Goal: Task Accomplishment & Management: Use online tool/utility

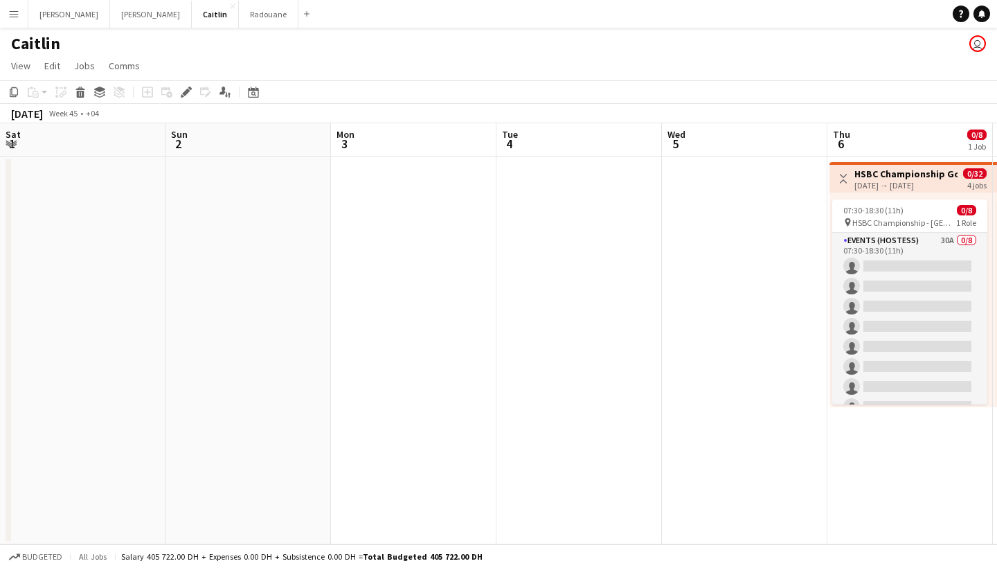
scroll to position [0, 562]
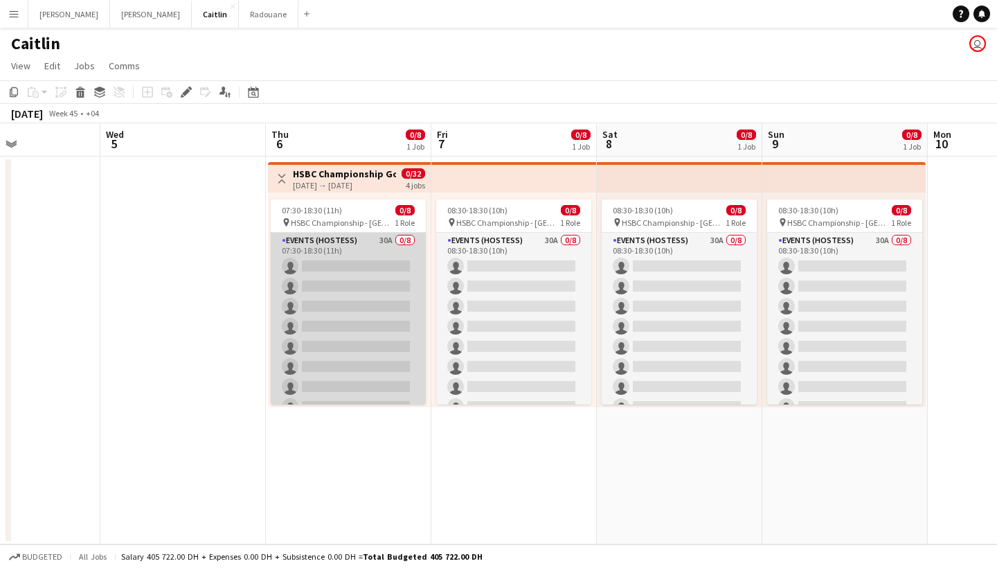
click at [377, 289] on app-card-role "Events (Hostess) 30A 0/8 07:30-18:30 (11h) single-neutral-actions single-neutra…" at bounding box center [348, 327] width 155 height 188
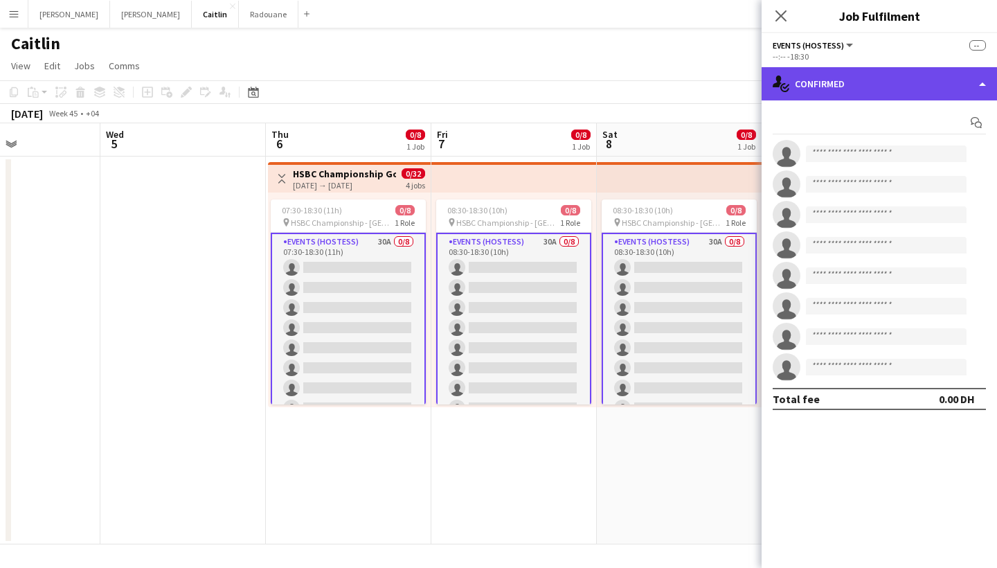
click at [871, 81] on div "single-neutral-actions-check-2 Confirmed" at bounding box center [879, 83] width 235 height 33
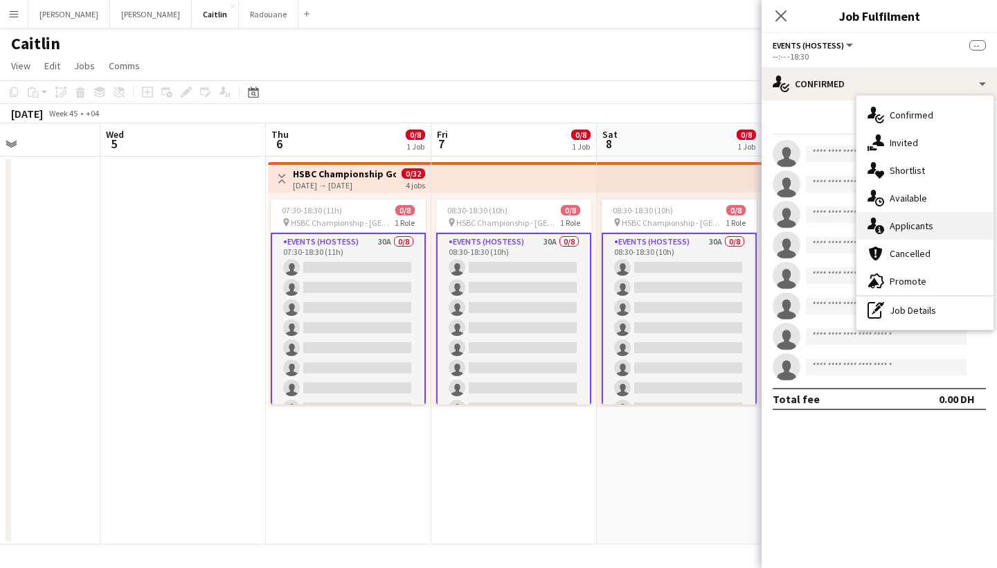
click at [893, 232] on div "single-neutral-actions-information Applicants" at bounding box center [925, 226] width 137 height 28
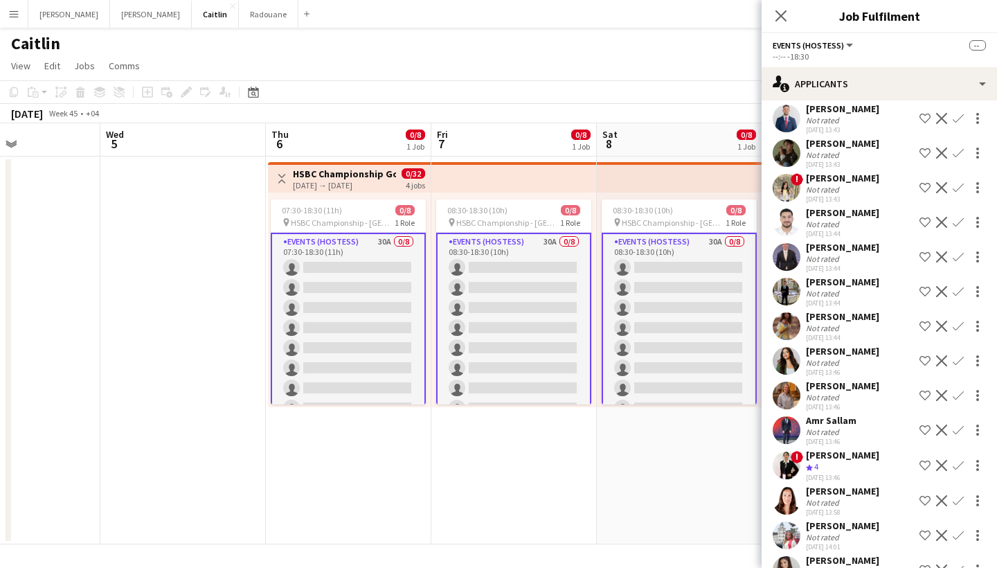
scroll to position [100, 0]
click at [864, 364] on div "Not rated" at bounding box center [842, 362] width 73 height 10
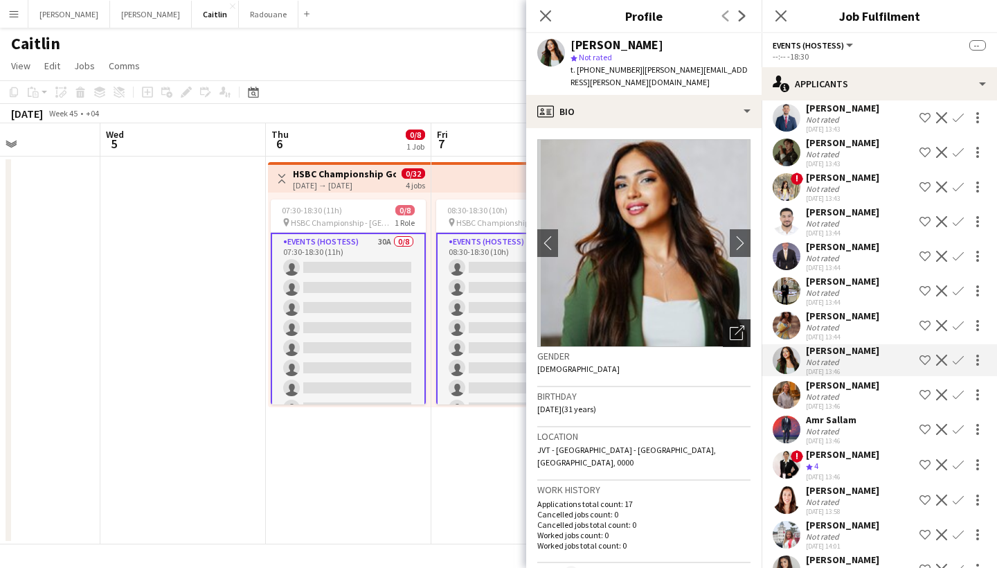
click at [747, 323] on div "Open photos pop-in" at bounding box center [737, 333] width 28 height 28
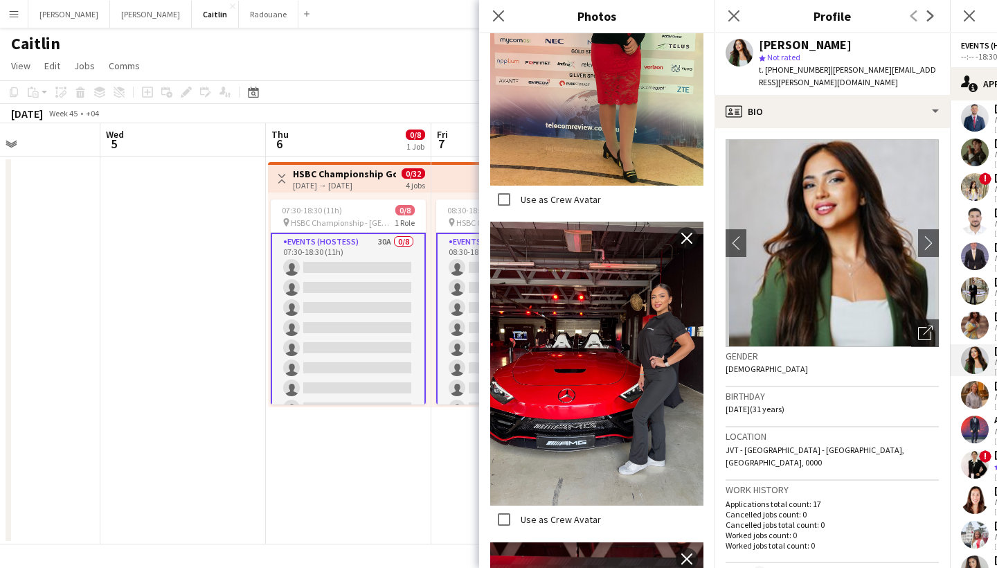
scroll to position [944, 0]
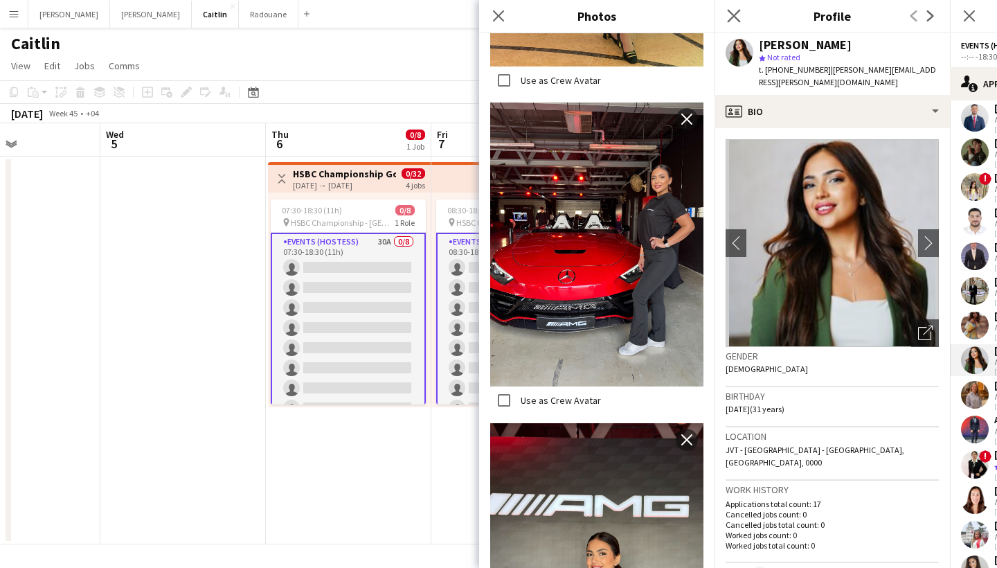
click at [725, 15] on app-icon "Close pop-in" at bounding box center [734, 16] width 20 height 20
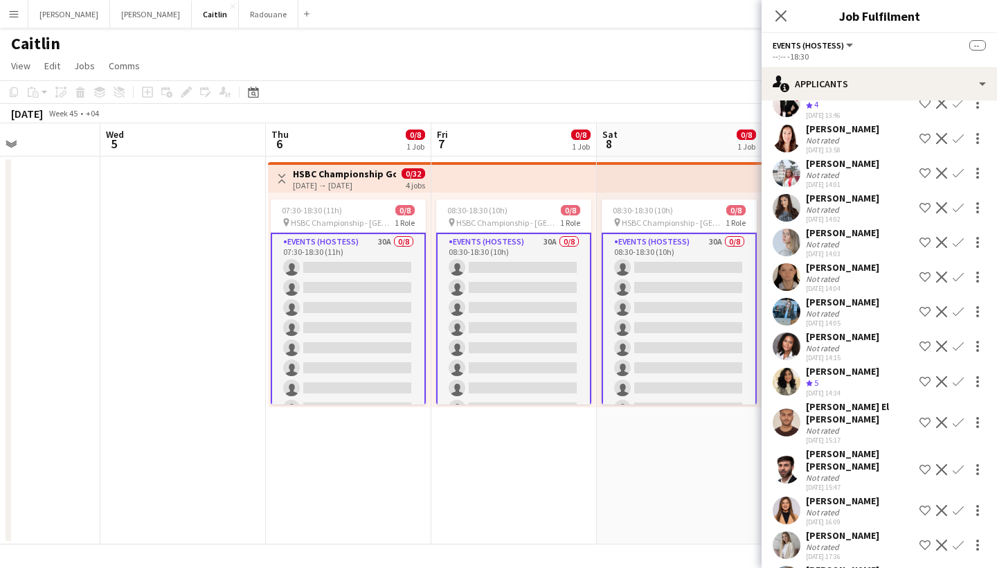
scroll to position [651, 0]
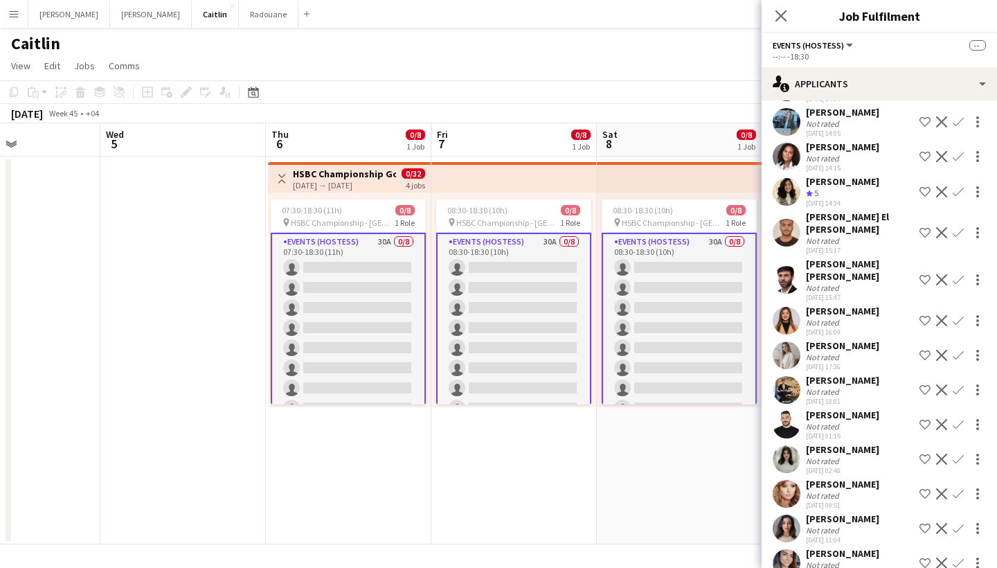
click at [839, 352] on div "Not rated" at bounding box center [824, 357] width 36 height 10
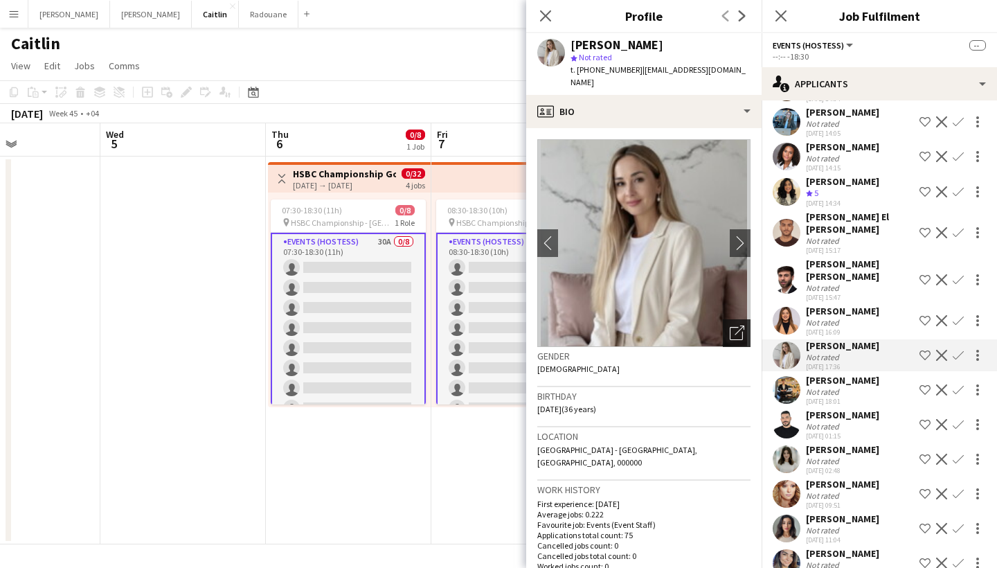
click at [735, 325] on icon "Open photos pop-in" at bounding box center [737, 332] width 15 height 15
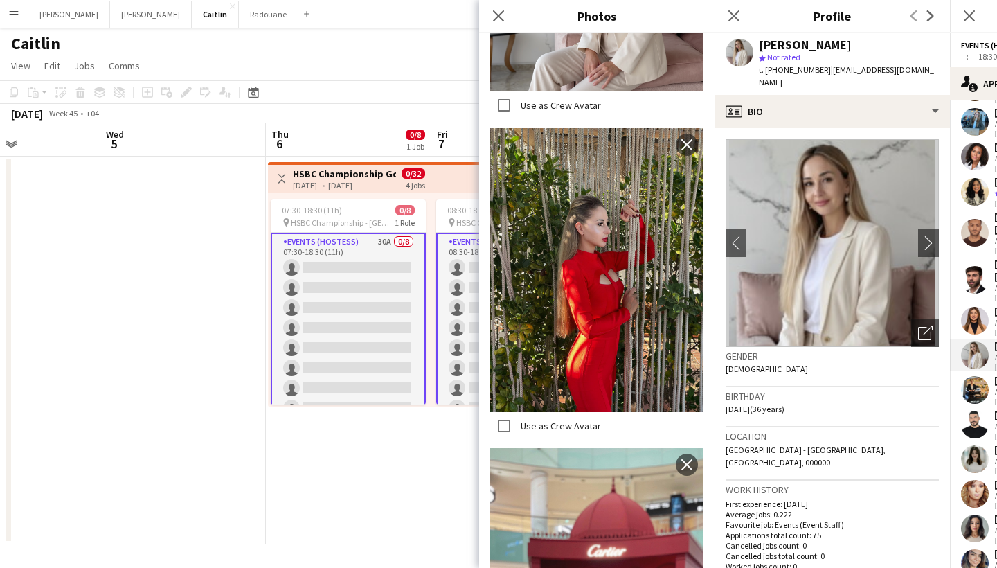
scroll to position [519, 0]
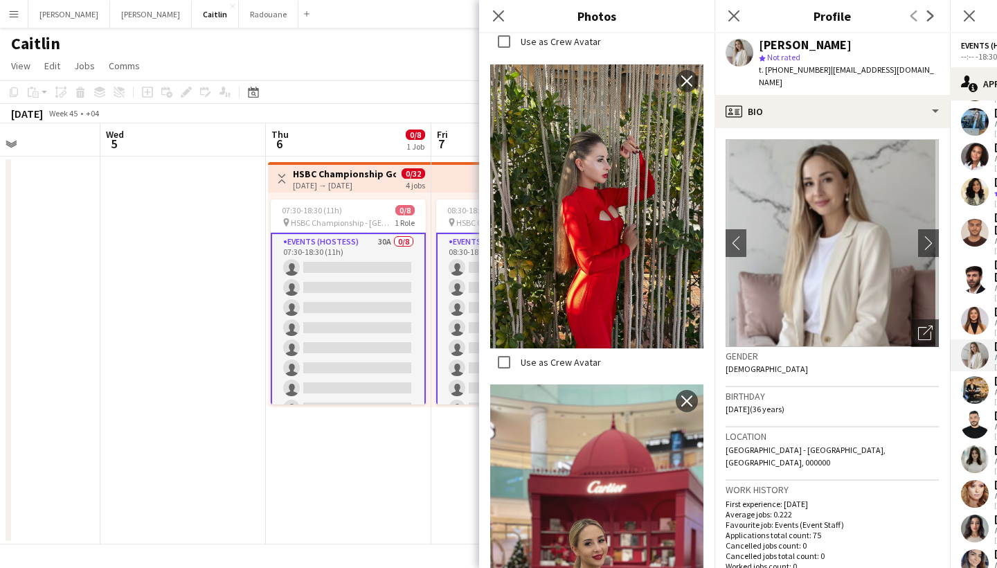
click at [11, 22] on button "Menu" at bounding box center [14, 14] width 28 height 28
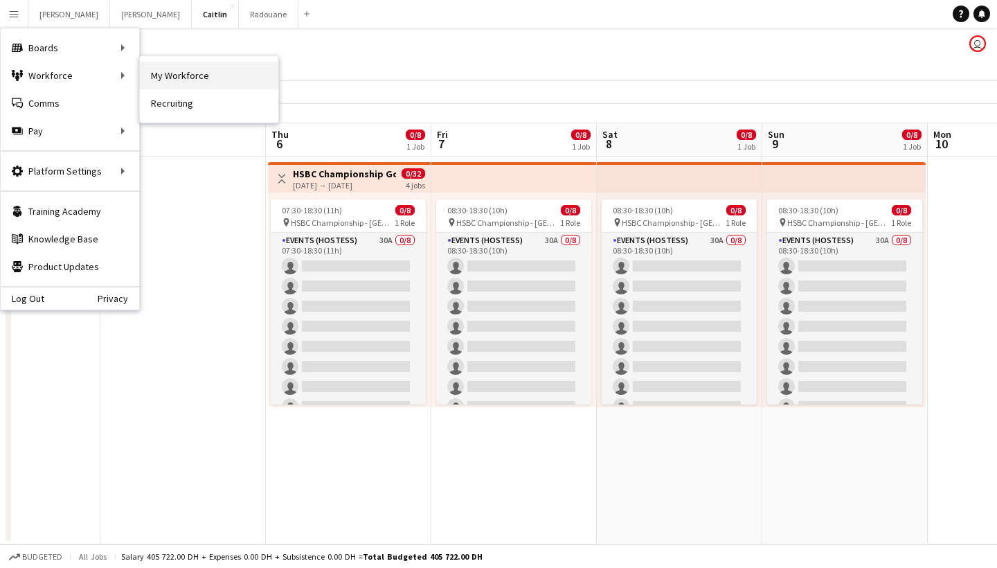
click at [224, 70] on link "My Workforce" at bounding box center [209, 76] width 138 height 28
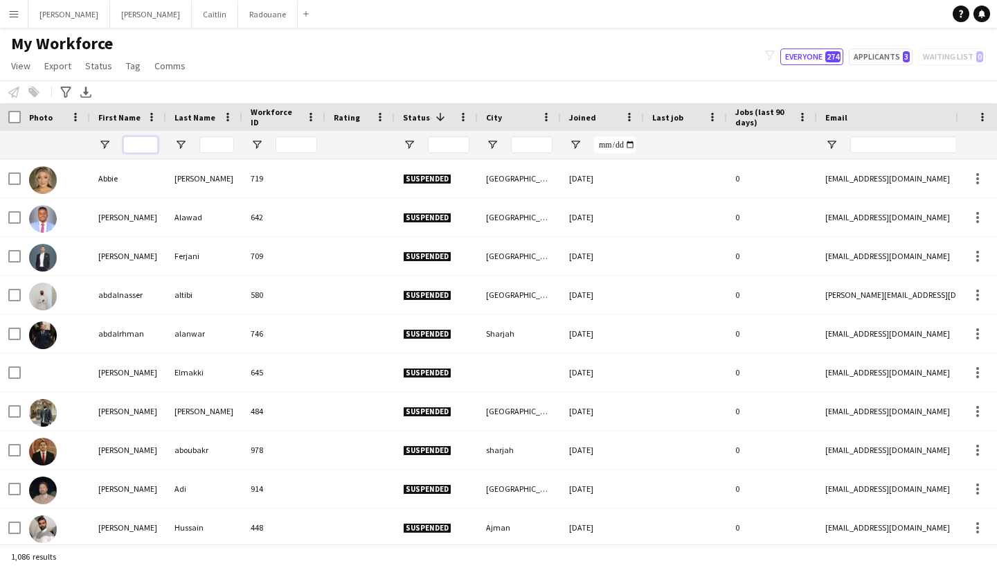
click at [142, 143] on input "First Name Filter Input" at bounding box center [140, 144] width 35 height 17
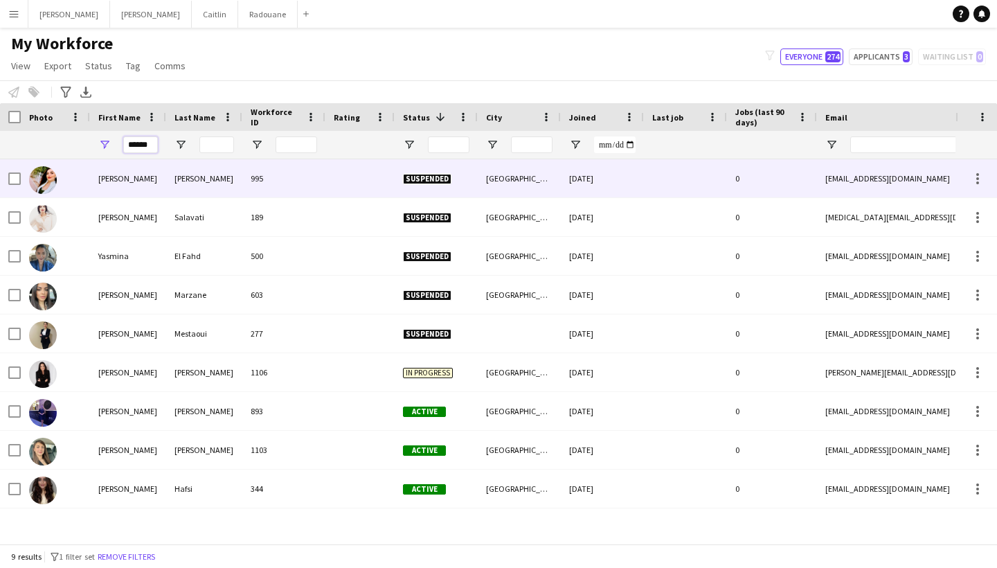
type input "******"
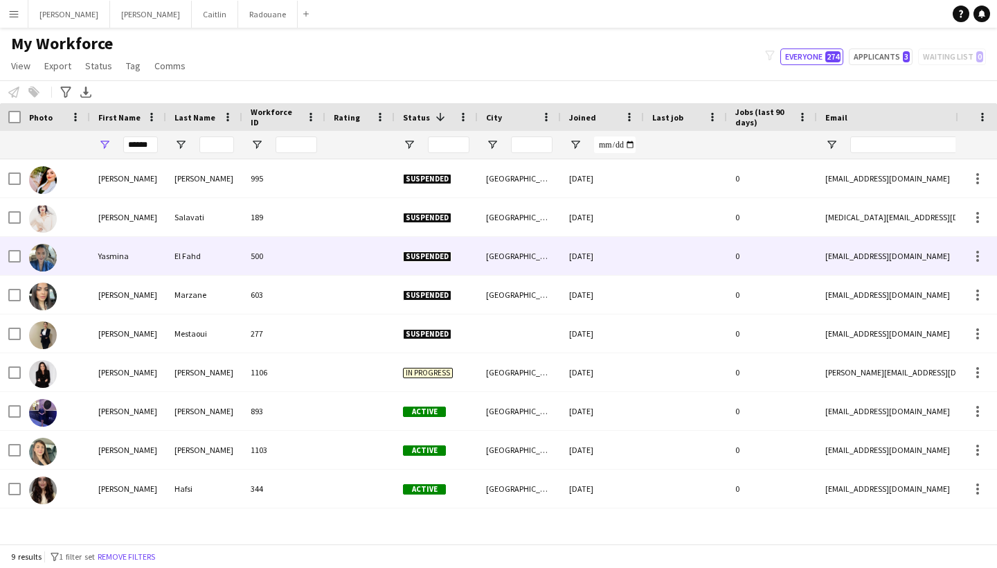
drag, startPoint x: 143, startPoint y: 167, endPoint x: 116, endPoint y: 249, distance: 86.5
click at [116, 249] on div "Yasmina" at bounding box center [128, 256] width 76 height 38
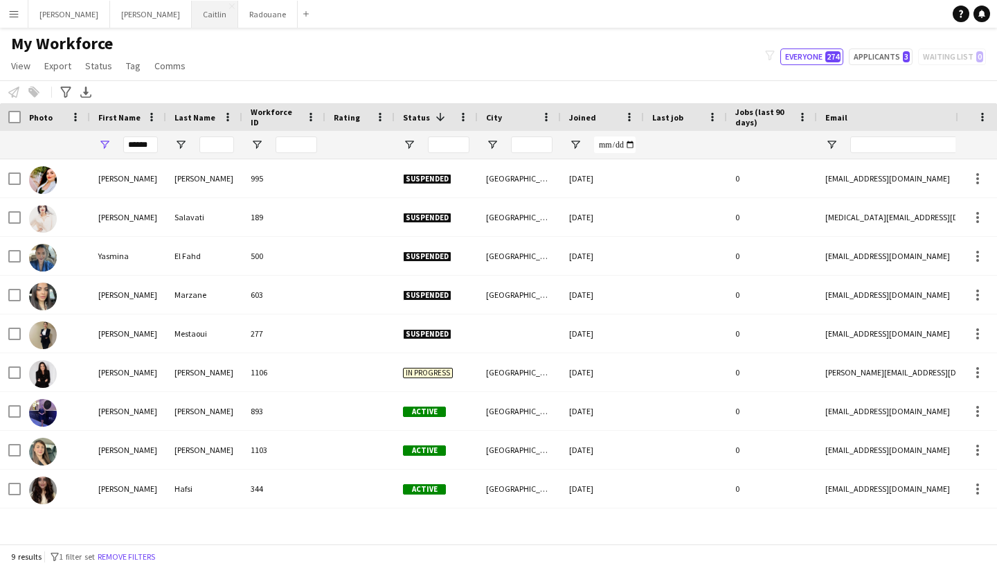
click at [192, 7] on button "[PERSON_NAME]" at bounding box center [215, 14] width 46 height 27
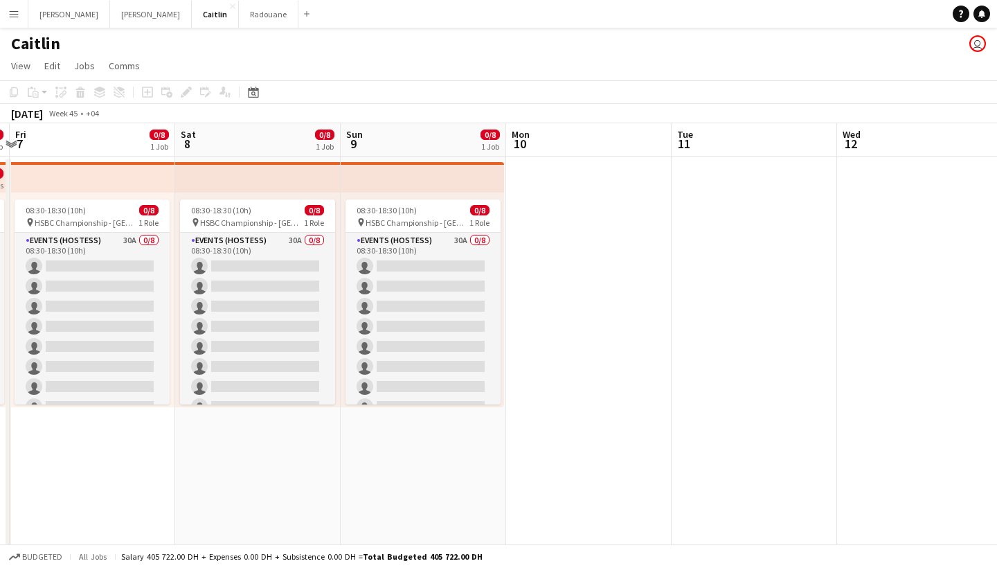
scroll to position [0, 481]
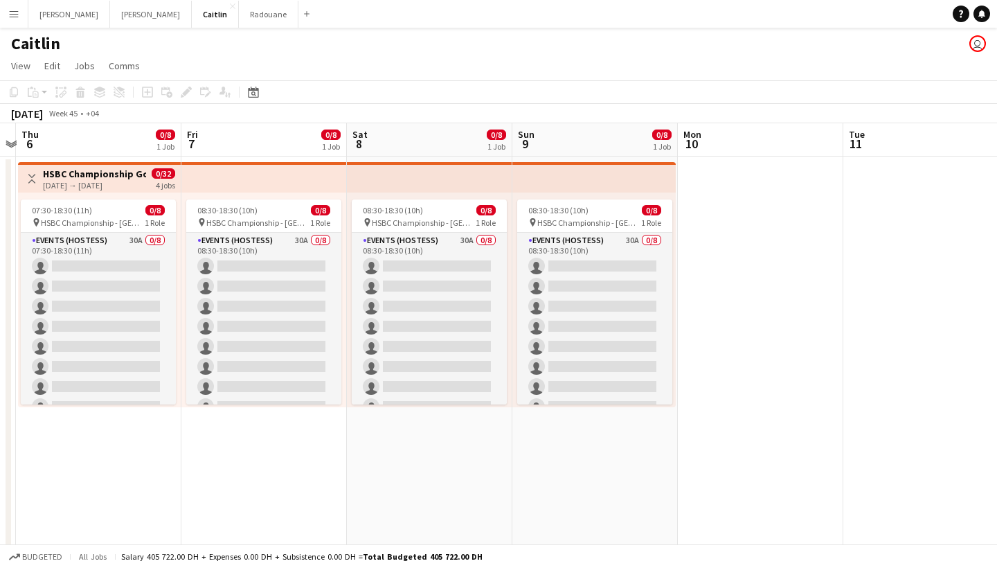
click at [124, 199] on div "07:30-18:30 (11h) 0/8 pin HSBC Championship - Abu Dhabi 1 Role Events (Hostess)…" at bounding box center [99, 300] width 163 height 215
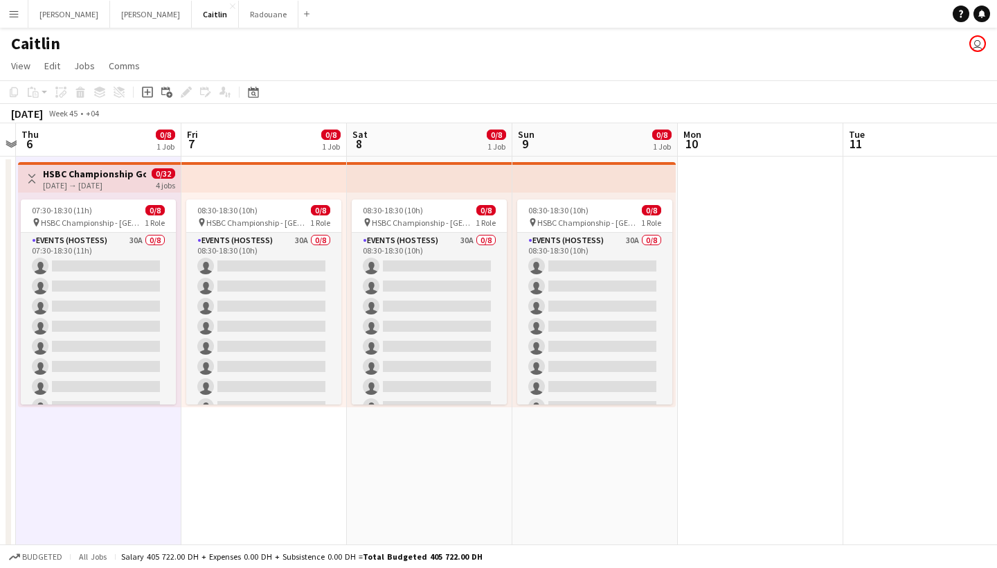
click at [124, 188] on div "[DATE] → [DATE]" at bounding box center [94, 185] width 103 height 10
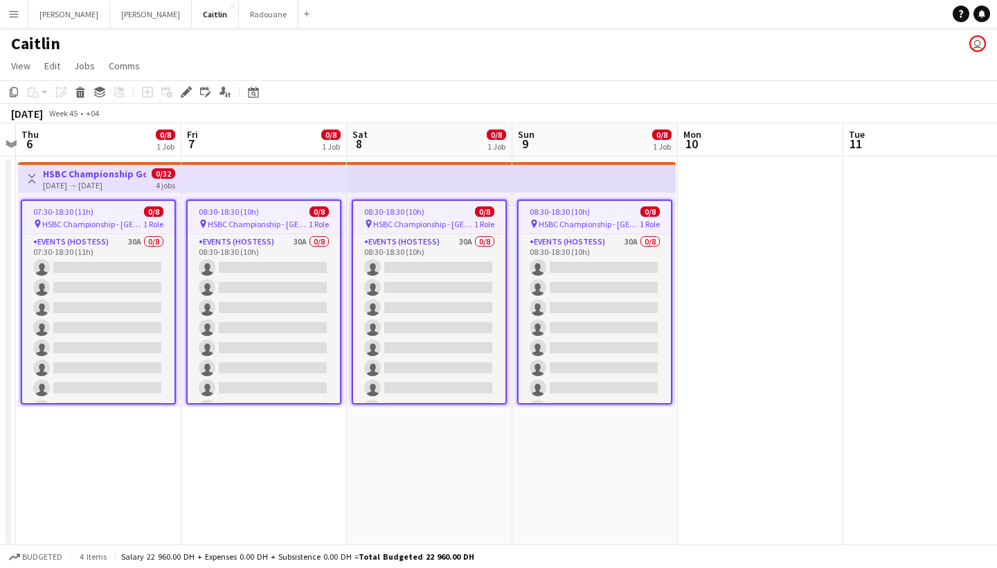
click at [110, 228] on span "HSBC Championship - [GEOGRAPHIC_DATA]" at bounding box center [92, 224] width 101 height 10
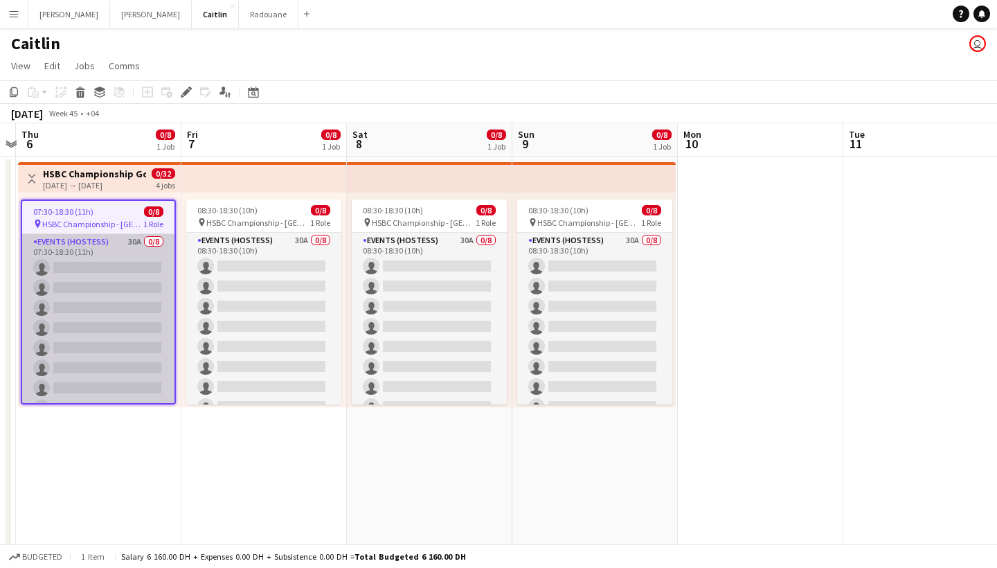
click at [110, 253] on app-card-role "Events (Hostess) 30A 0/8 07:30-18:30 (11h) single-neutral-actions single-neutra…" at bounding box center [98, 328] width 152 height 188
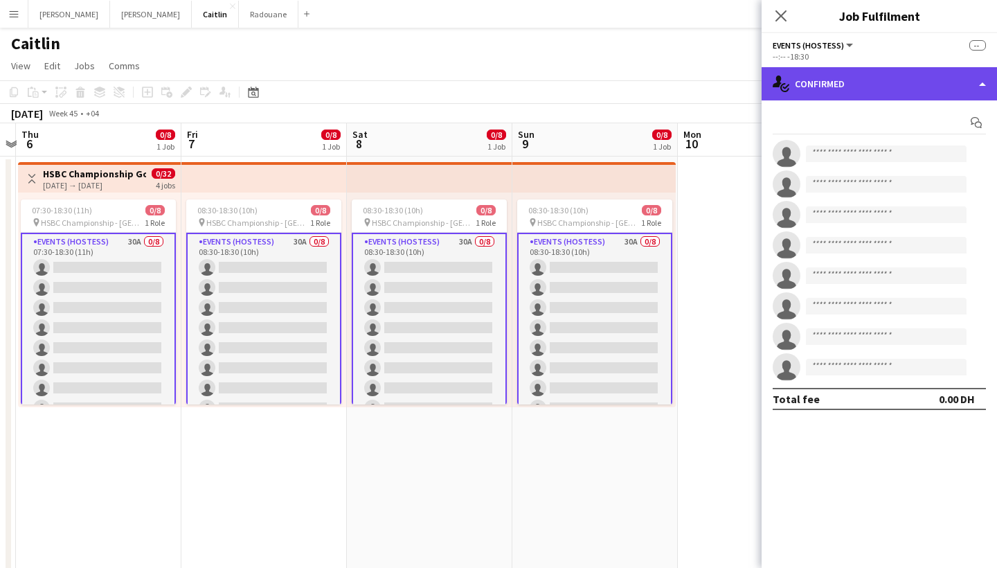
click at [854, 91] on div "single-neutral-actions-check-2 Confirmed" at bounding box center [879, 83] width 235 height 33
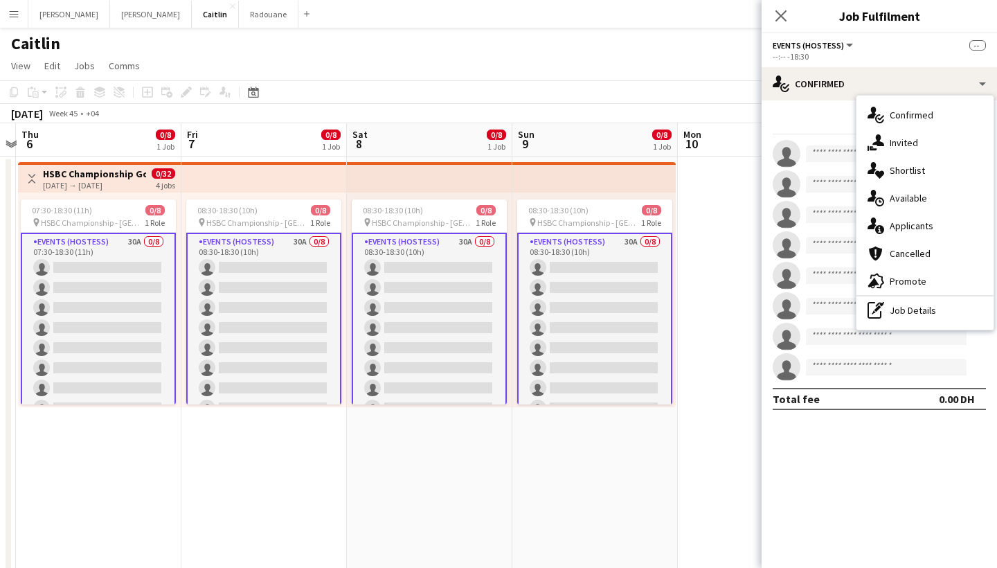
click at [915, 296] on hr at bounding box center [925, 295] width 137 height 1
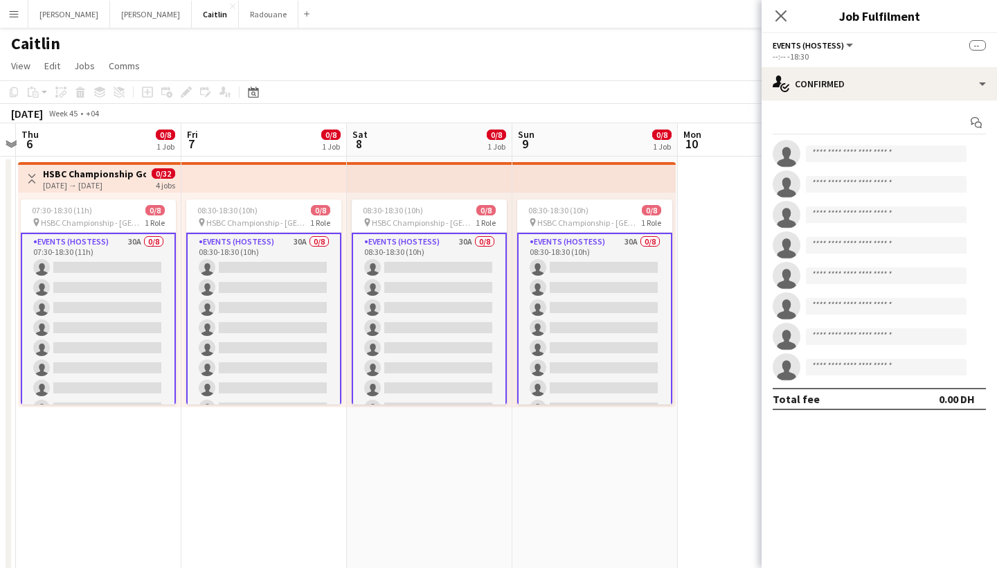
click at [915, 286] on app-invite-slot "single-neutral-actions" at bounding box center [879, 276] width 235 height 28
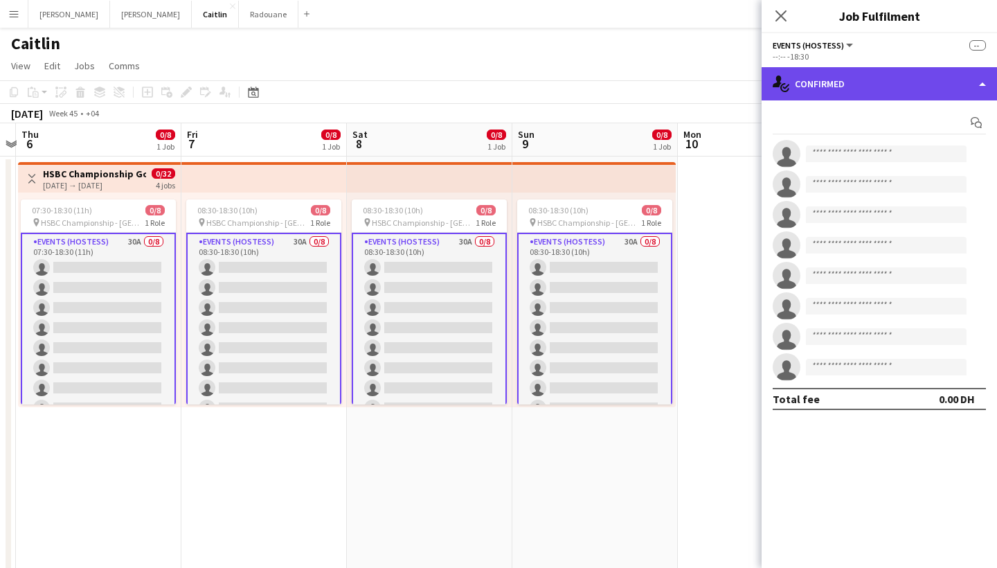
click at [891, 78] on div "single-neutral-actions-check-2 Confirmed" at bounding box center [879, 83] width 235 height 33
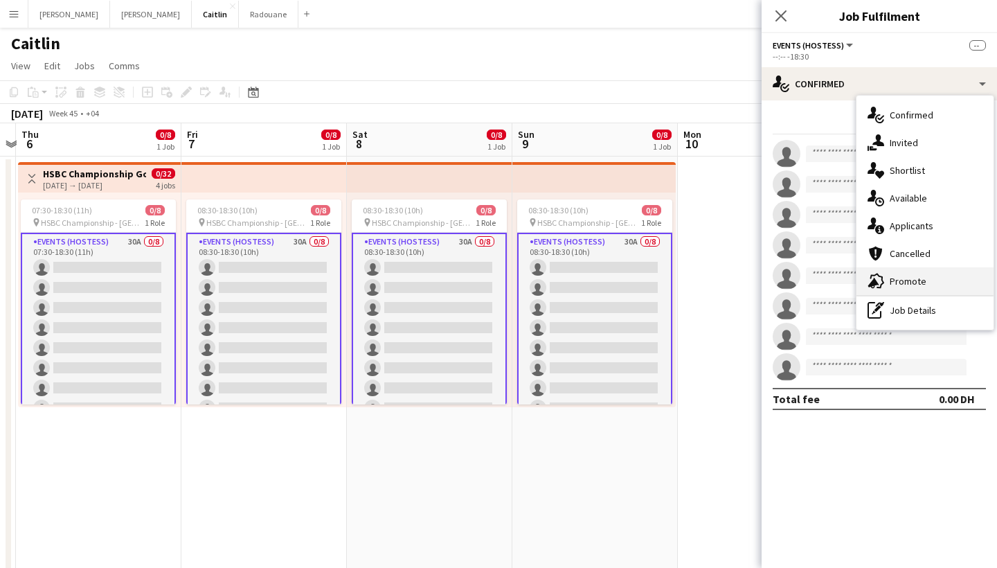
click at [915, 280] on span "Promote" at bounding box center [908, 281] width 37 height 12
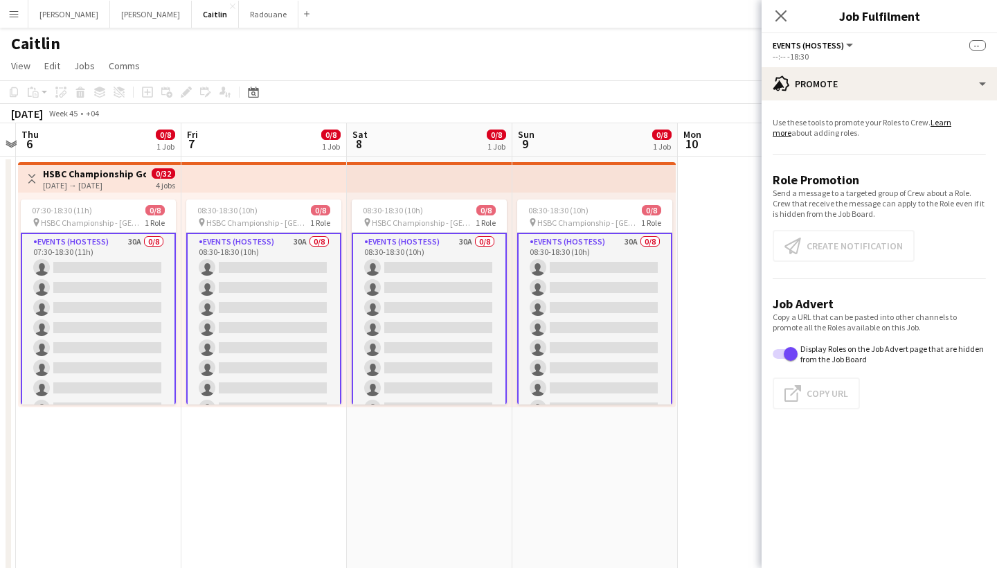
click at [111, 245] on app-card-role "Events (Hostess) 30A 0/8 07:30-18:30 (11h) single-neutral-actions single-neutra…" at bounding box center [98, 328] width 155 height 190
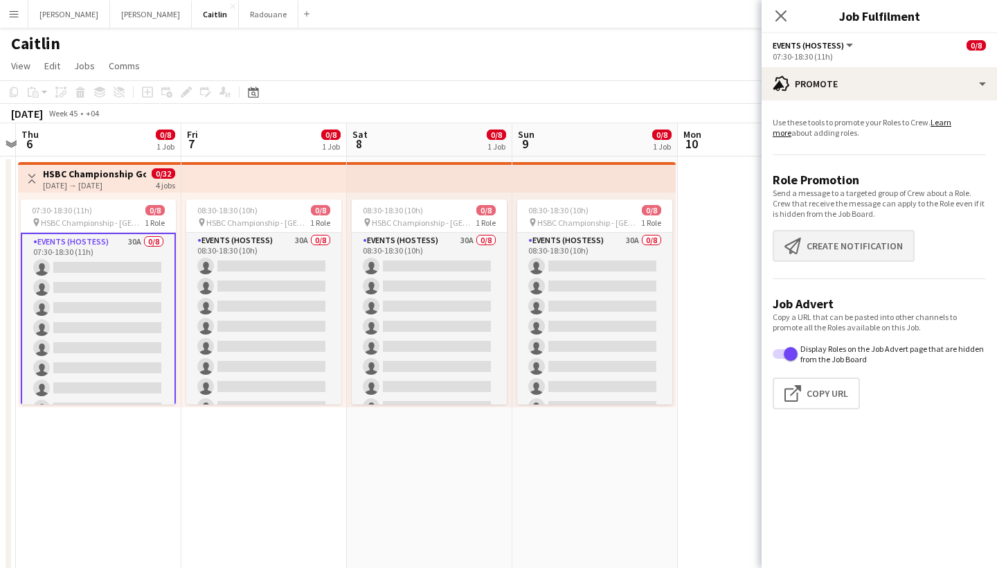
click at [824, 250] on button "Create notification Create notification" at bounding box center [844, 246] width 142 height 32
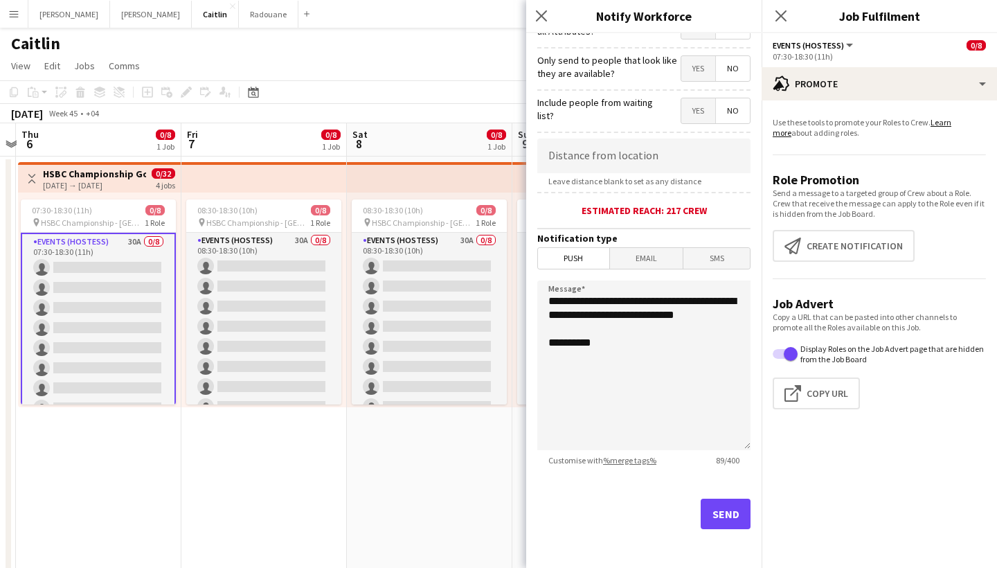
scroll to position [195, 0]
click at [726, 498] on div "Send" at bounding box center [643, 519] width 213 height 97
click at [724, 533] on div "Send" at bounding box center [643, 519] width 213 height 97
click at [724, 514] on button "Send" at bounding box center [726, 514] width 50 height 30
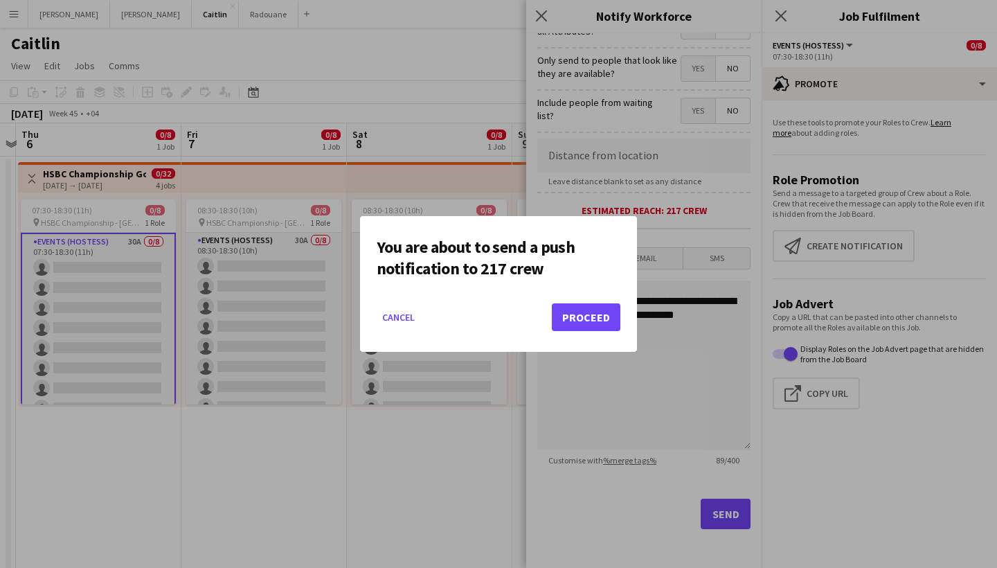
click at [581, 312] on button "Proceed" at bounding box center [586, 317] width 69 height 28
